Goal: Task Accomplishment & Management: Manage account settings

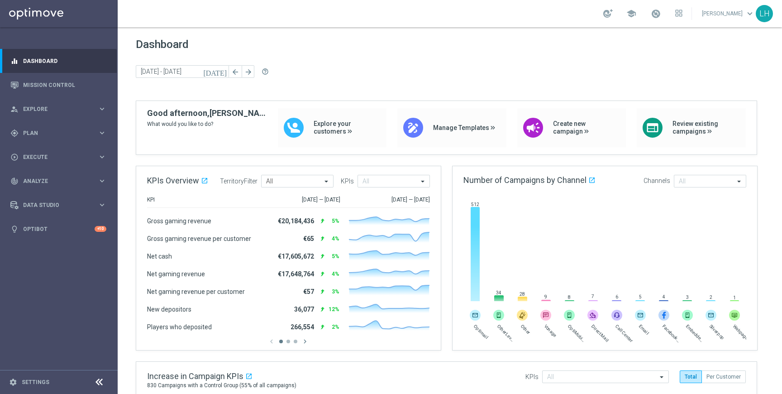
click at [44, 386] on footer "settings Settings" at bounding box center [59, 382] width 118 height 24
click at [42, 380] on link "Settings" at bounding box center [36, 381] width 28 height 5
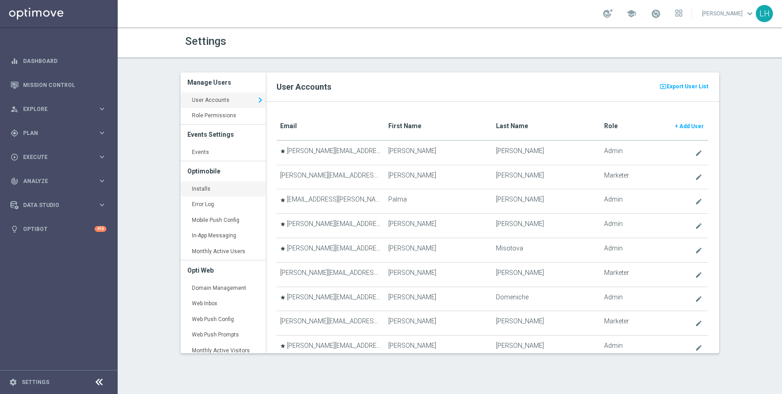
click at [228, 184] on link "Installs keyboard_arrow_right" at bounding box center [223, 189] width 85 height 16
click at [197, 188] on link "Installs keyboard_arrow_right" at bounding box center [223, 189] width 85 height 16
click at [215, 185] on link "Installs keyboard_arrow_right" at bounding box center [223, 189] width 85 height 16
